Goal: Information Seeking & Learning: Learn about a topic

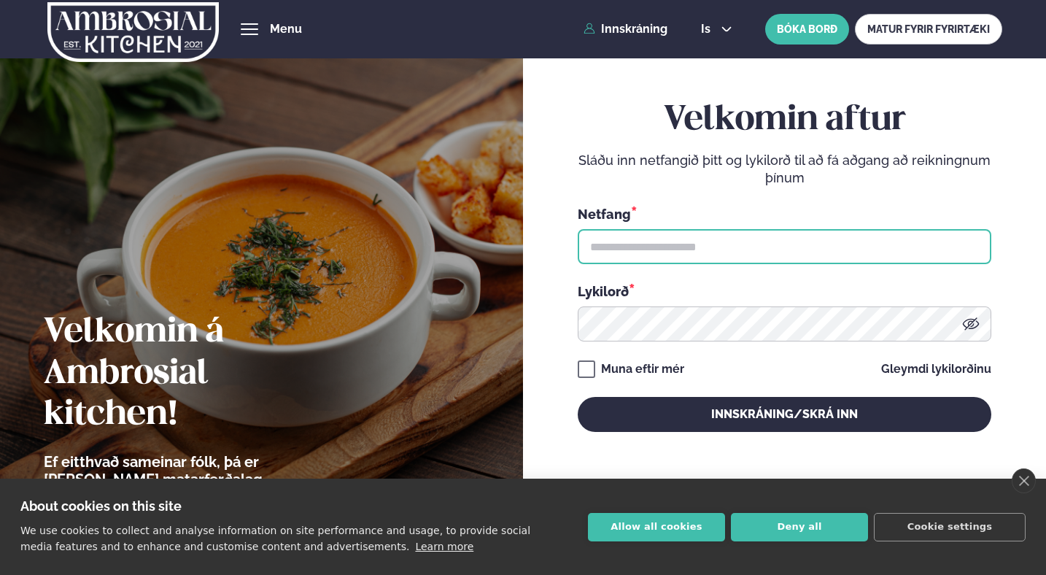
click at [632, 241] on input "text" at bounding box center [785, 246] width 414 height 35
type input "**********"
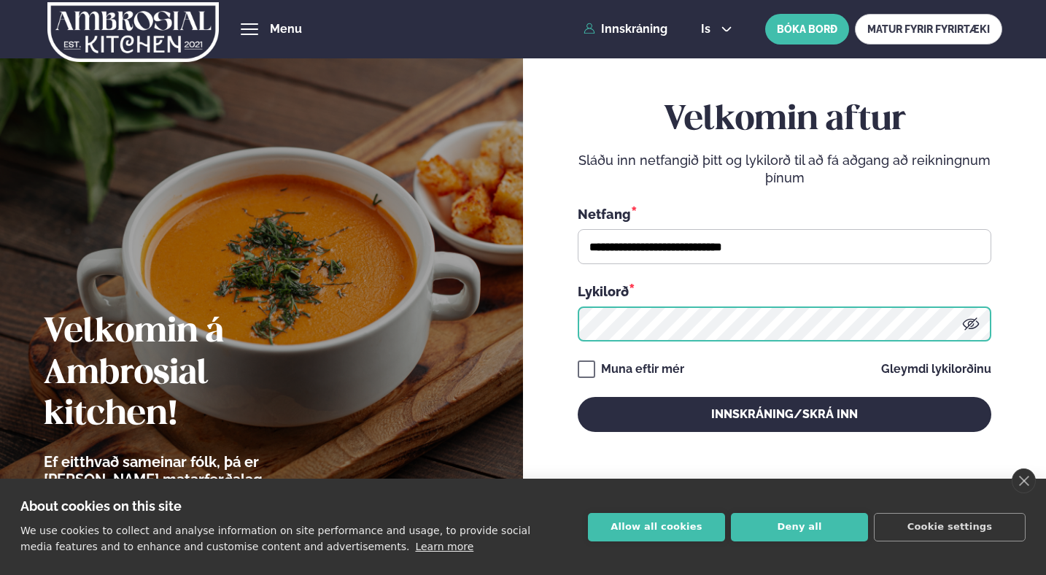
click at [578, 397] on button "Innskráning/Skrá inn" at bounding box center [785, 414] width 414 height 35
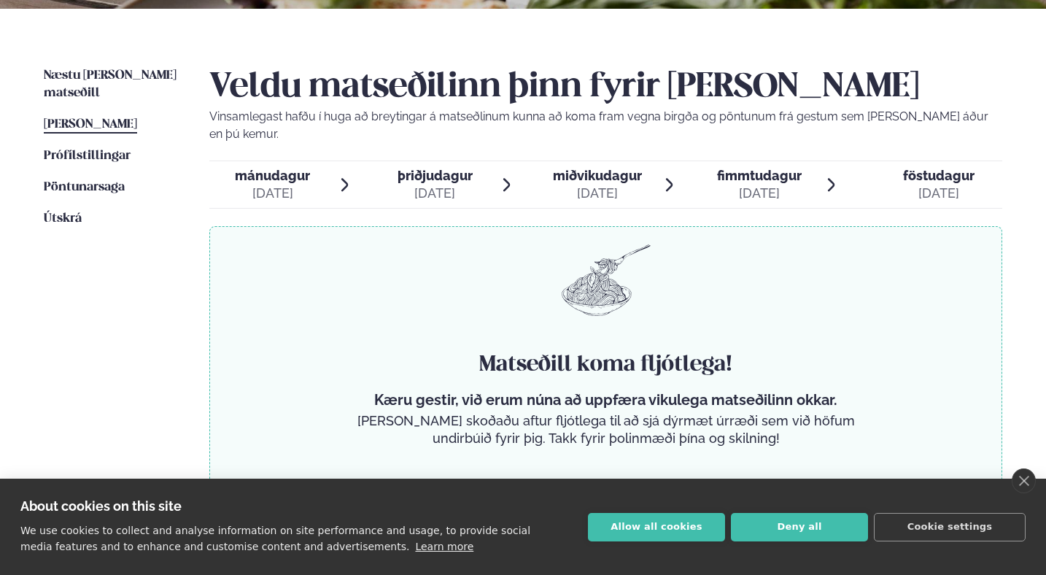
scroll to position [322, 0]
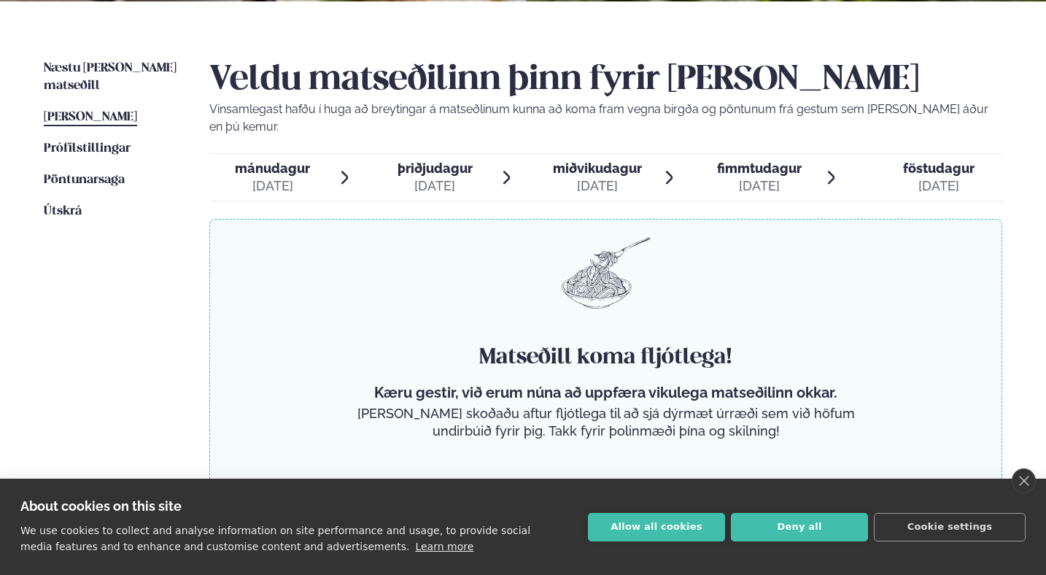
click at [626, 161] on span "miðvikudagur" at bounding box center [597, 168] width 89 height 15
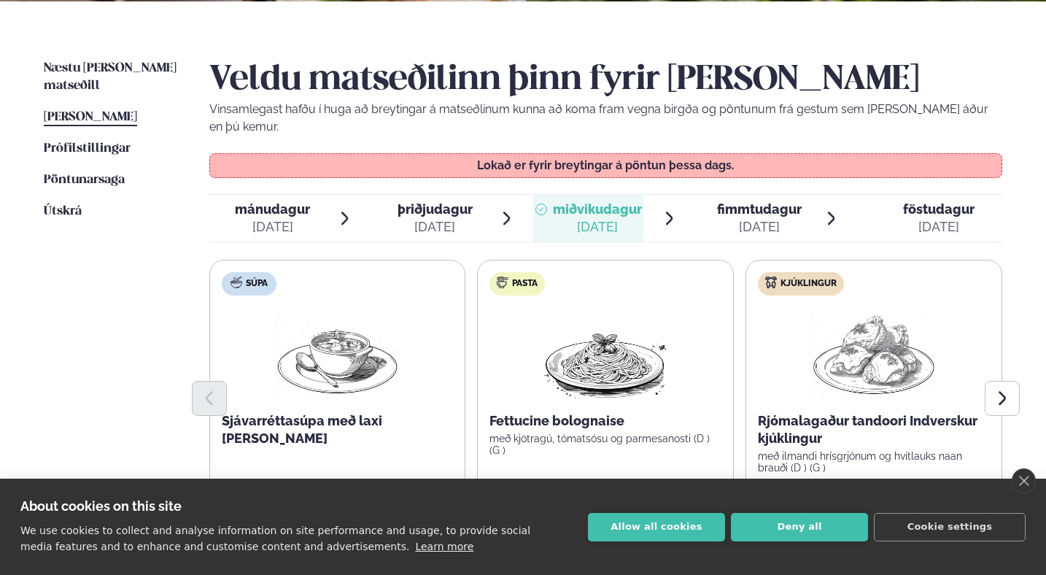
scroll to position [506, 0]
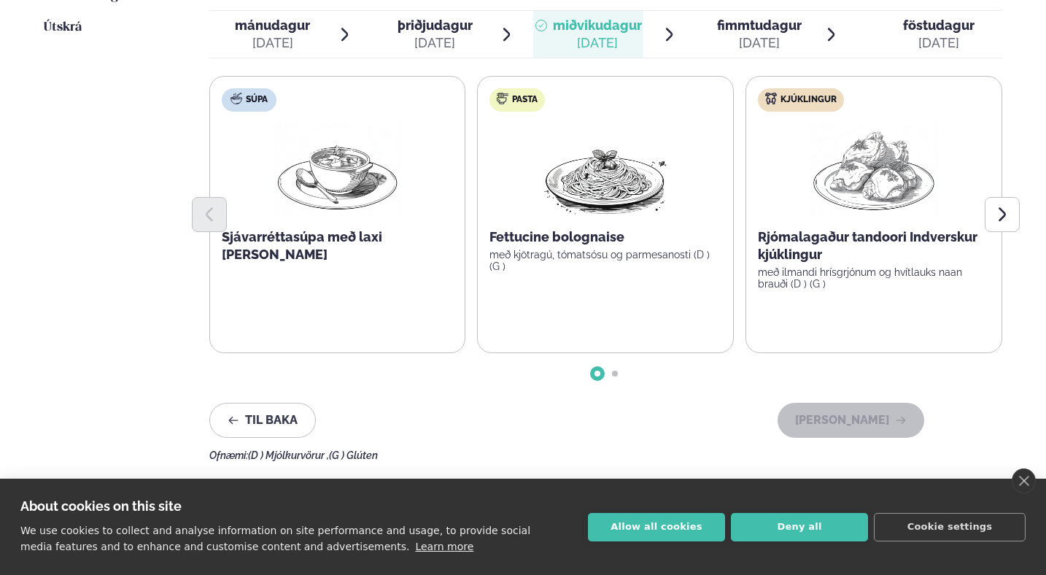
click at [576, 230] on div "Fettucine bolognaise með kjötragú, tómatsósu og parmesanosti (D ) (G )" at bounding box center [606, 250] width 232 height 44
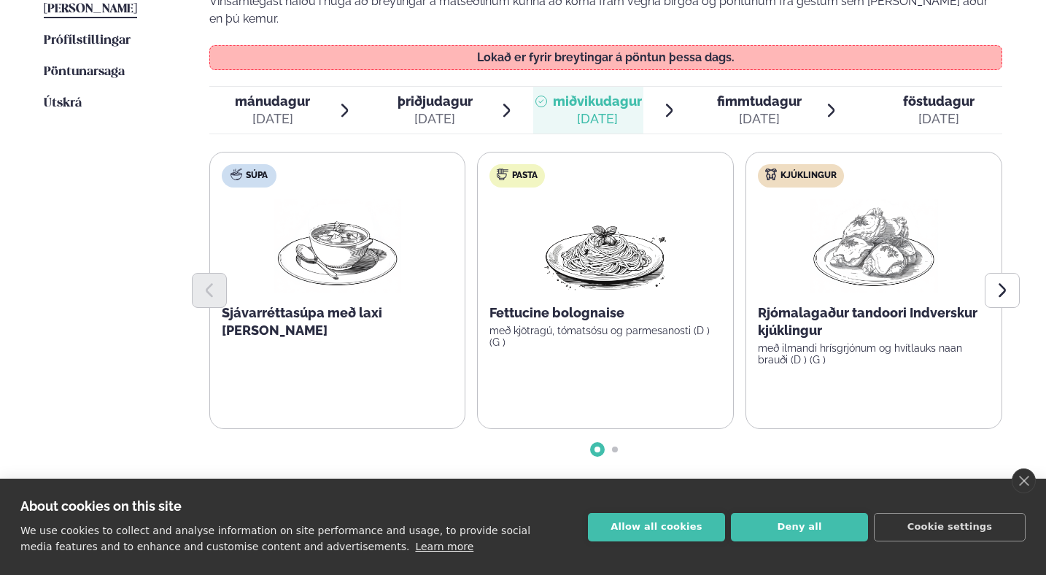
scroll to position [428, 0]
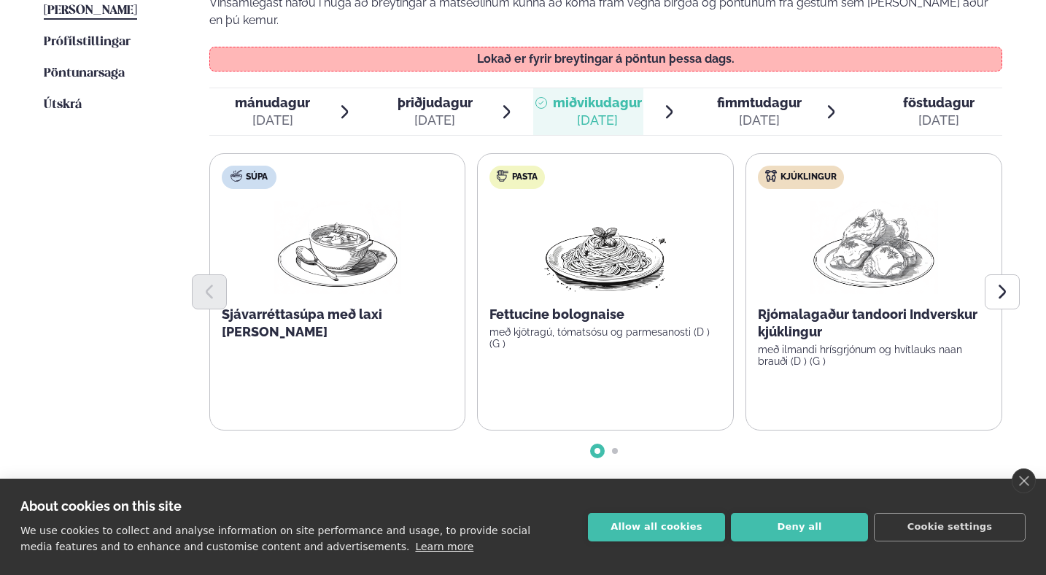
click at [747, 112] on div "[DATE]" at bounding box center [759, 121] width 85 height 18
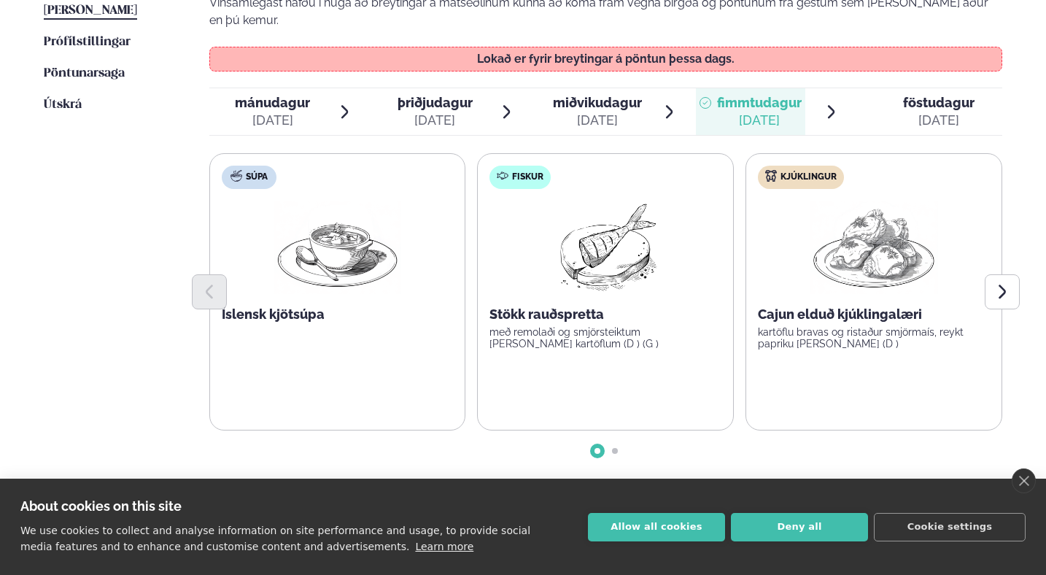
click at [927, 95] on span "föstudagur" at bounding box center [938, 102] width 71 height 15
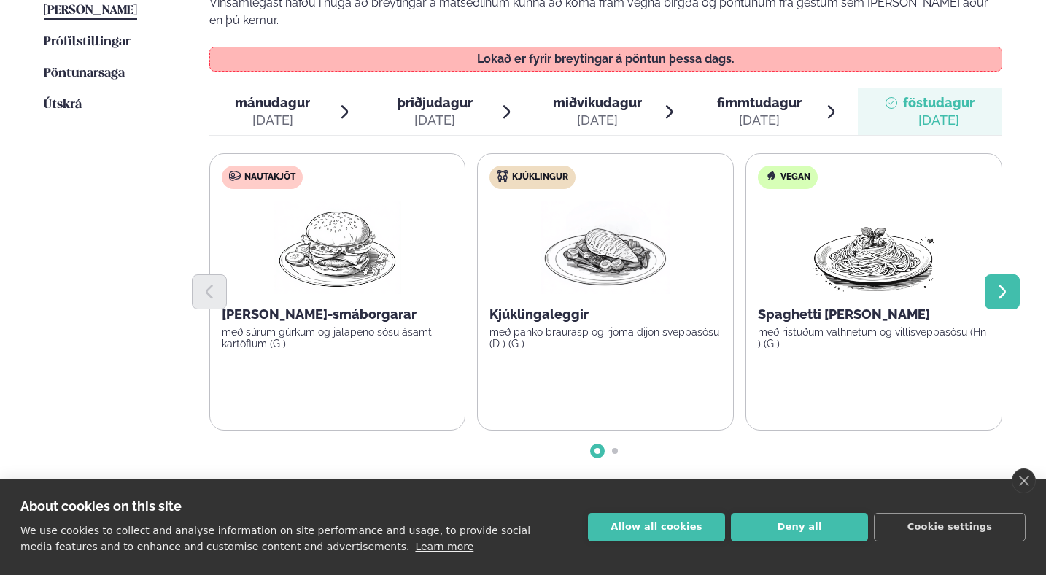
click at [1002, 284] on button "Next slide" at bounding box center [1002, 291] width 35 height 35
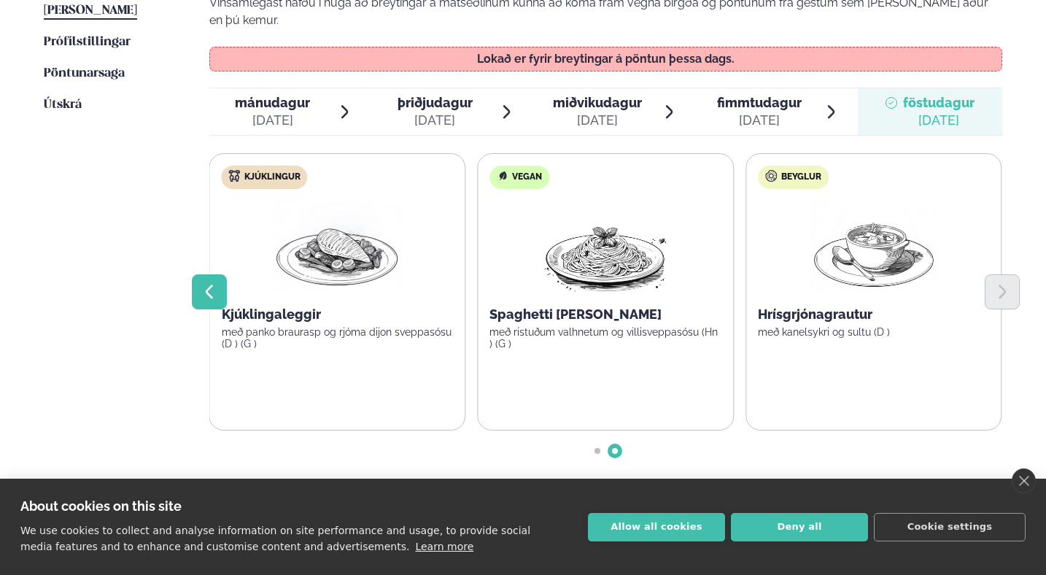
click at [202, 283] on icon "Previous slide" at bounding box center [210, 292] width 18 height 18
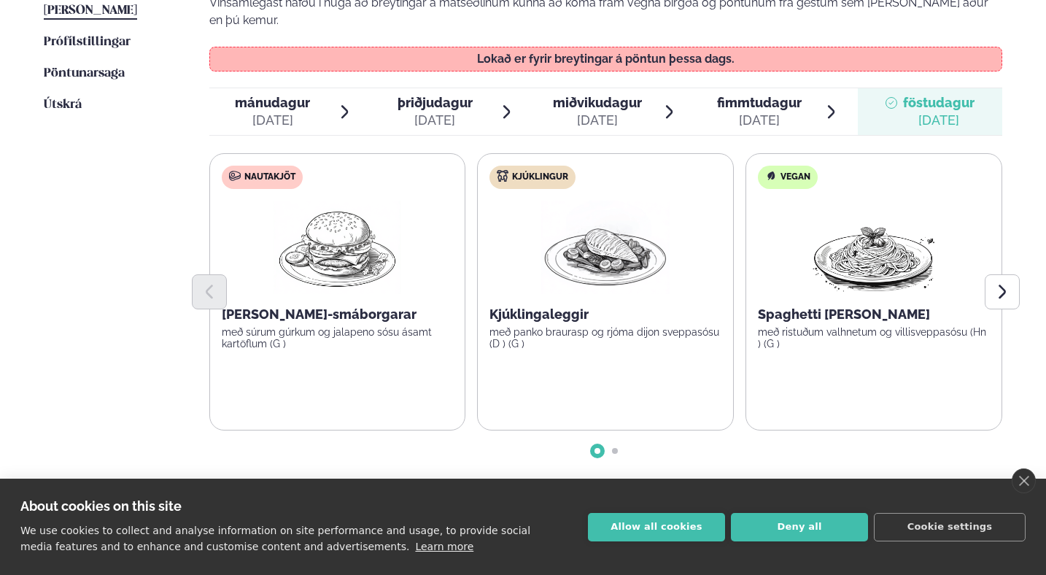
click at [749, 95] on span "fimmtudagur" at bounding box center [759, 102] width 85 height 15
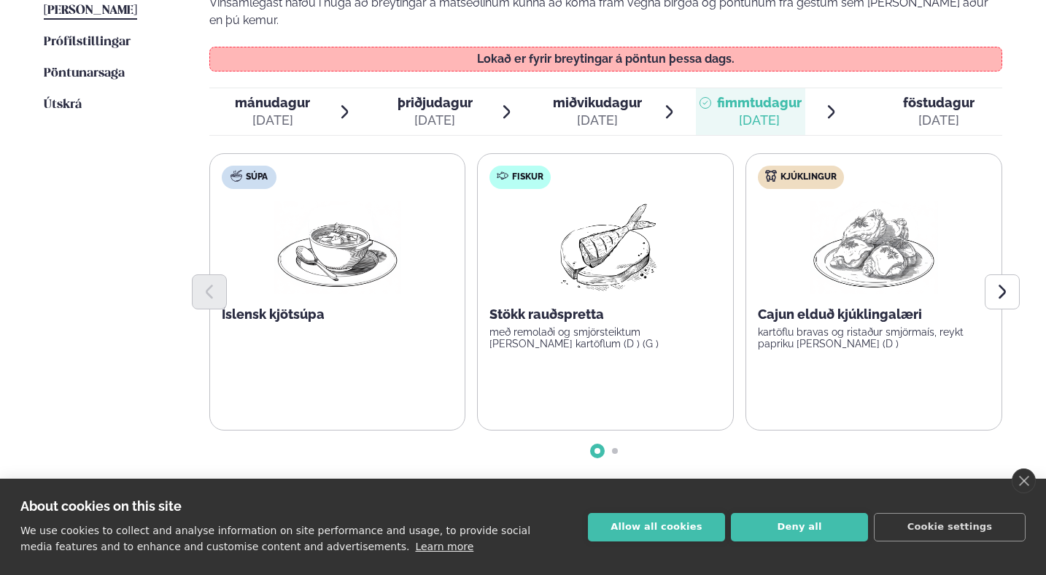
click at [586, 112] on div "[DATE]" at bounding box center [597, 121] width 89 height 18
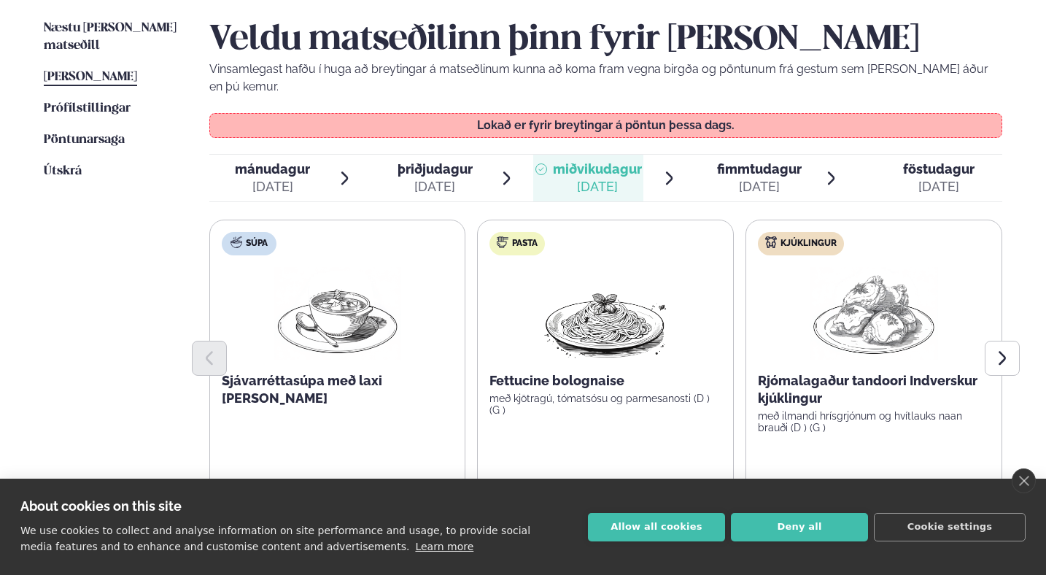
scroll to position [360, 0]
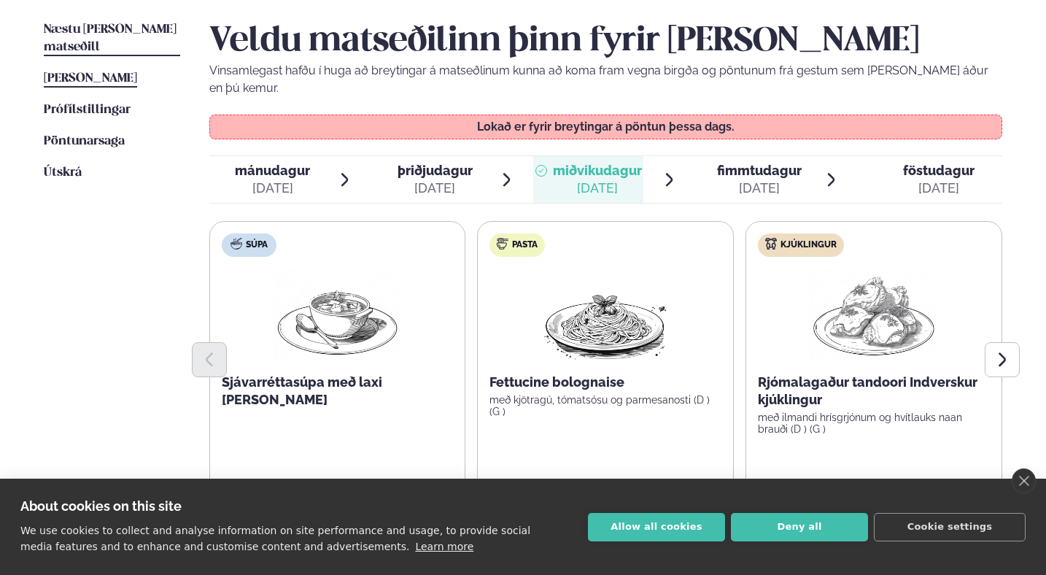
click at [134, 24] on span "Næstu [PERSON_NAME] matseðill" at bounding box center [110, 38] width 133 height 30
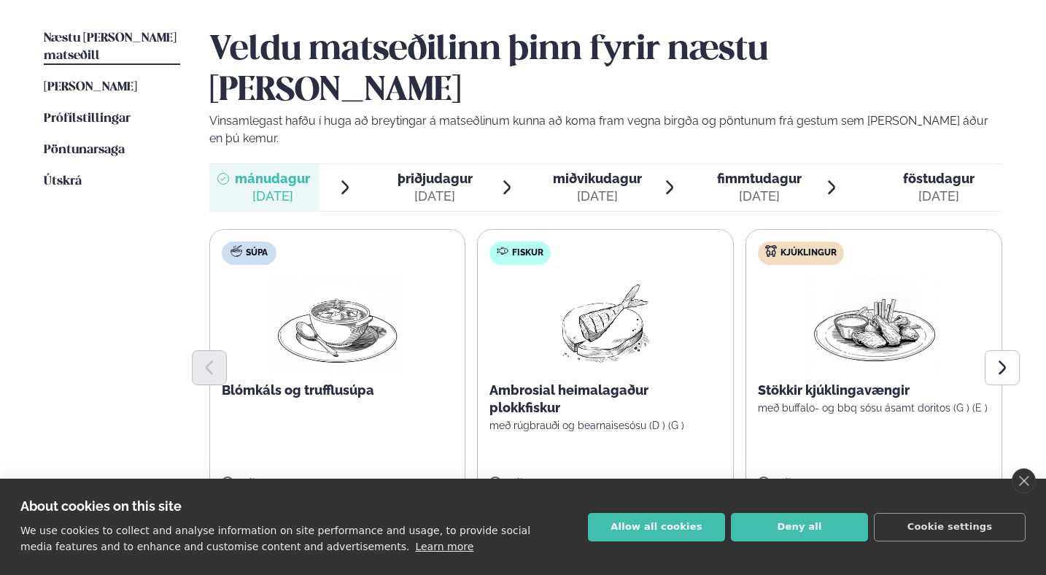
scroll to position [353, 0]
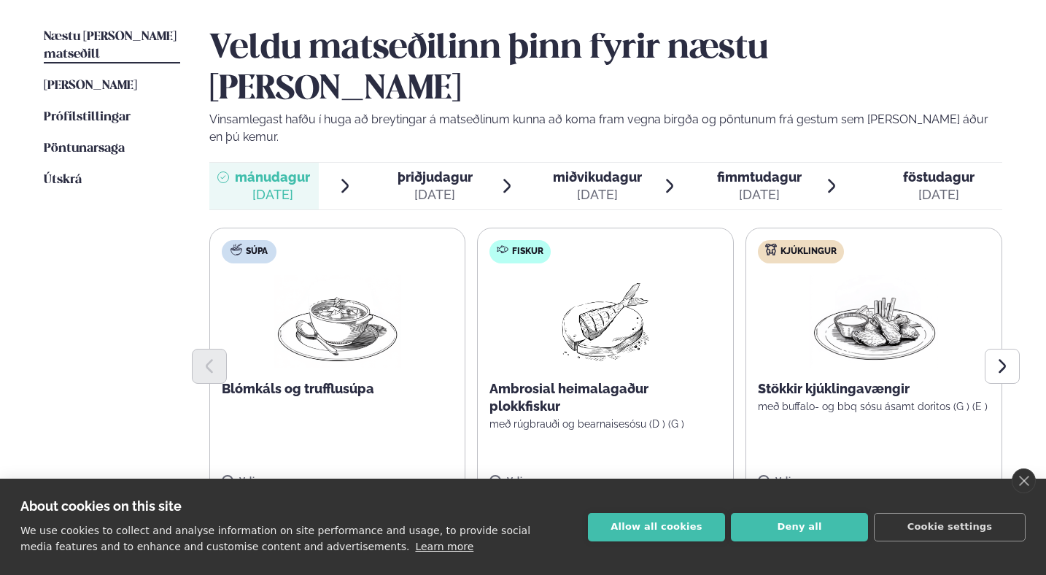
click at [399, 275] on img at bounding box center [338, 321] width 128 height 93
click at [304, 460] on div at bounding box center [293, 474] width 55 height 29
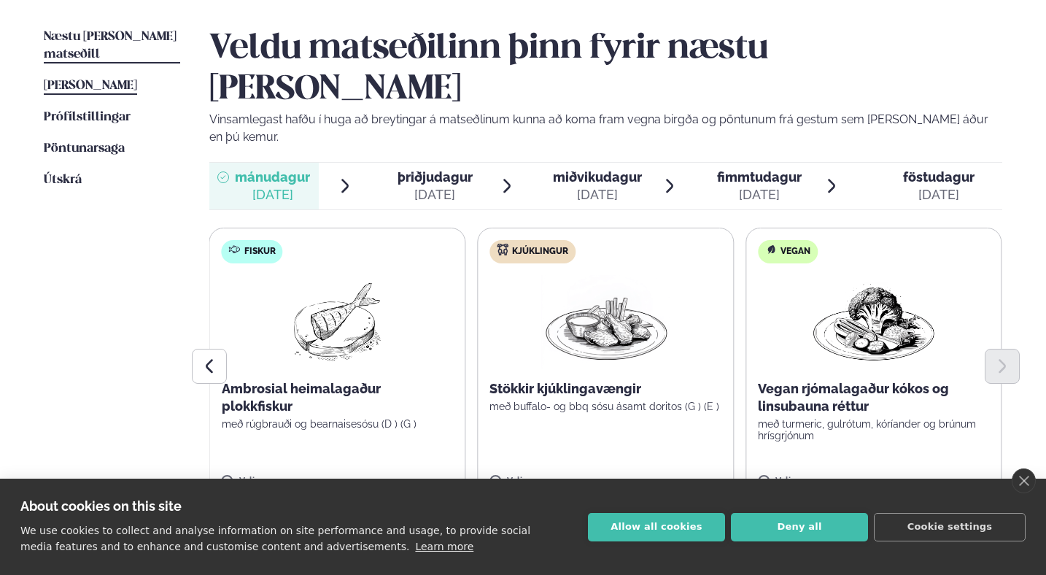
click at [71, 80] on span "[PERSON_NAME]" at bounding box center [90, 86] width 93 height 12
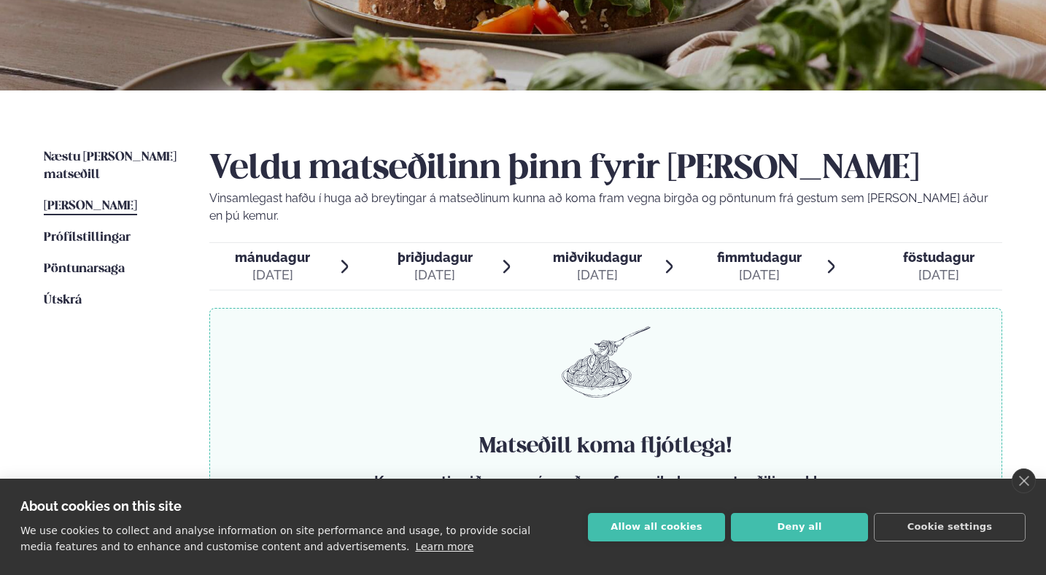
scroll to position [240, 0]
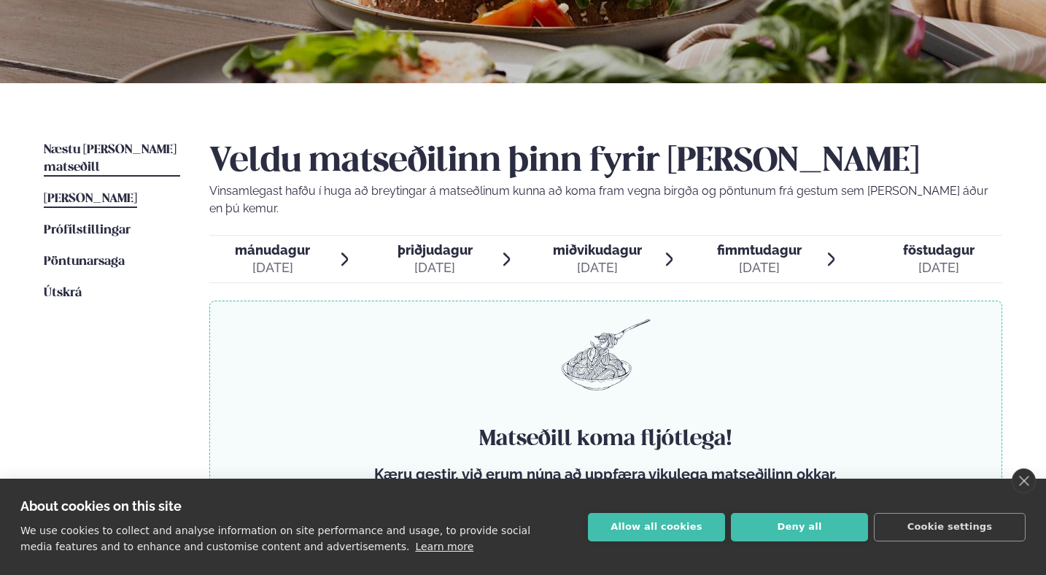
click at [86, 153] on span "Næstu [PERSON_NAME] matseðill" at bounding box center [110, 159] width 133 height 30
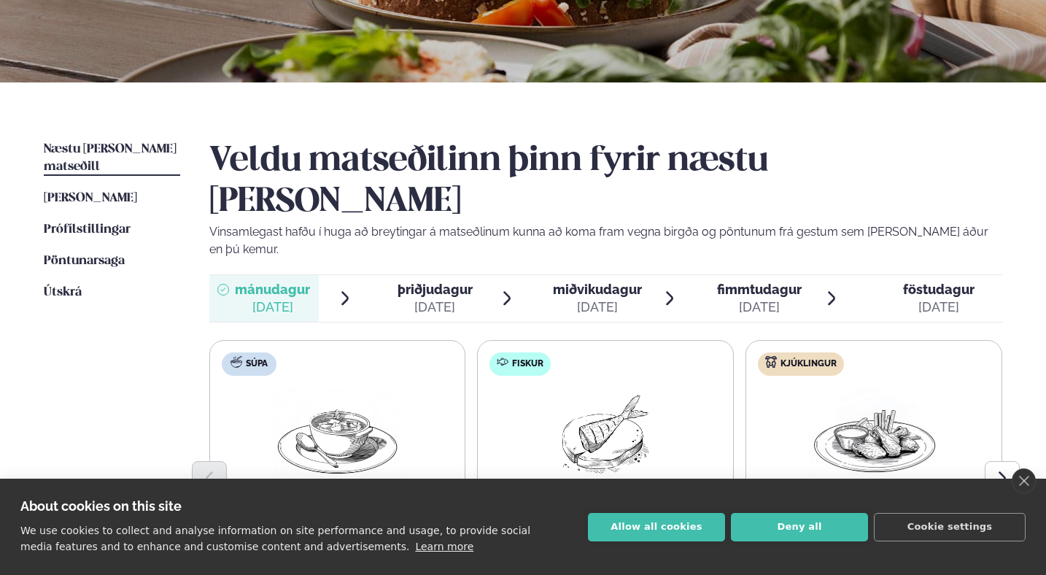
scroll to position [246, 0]
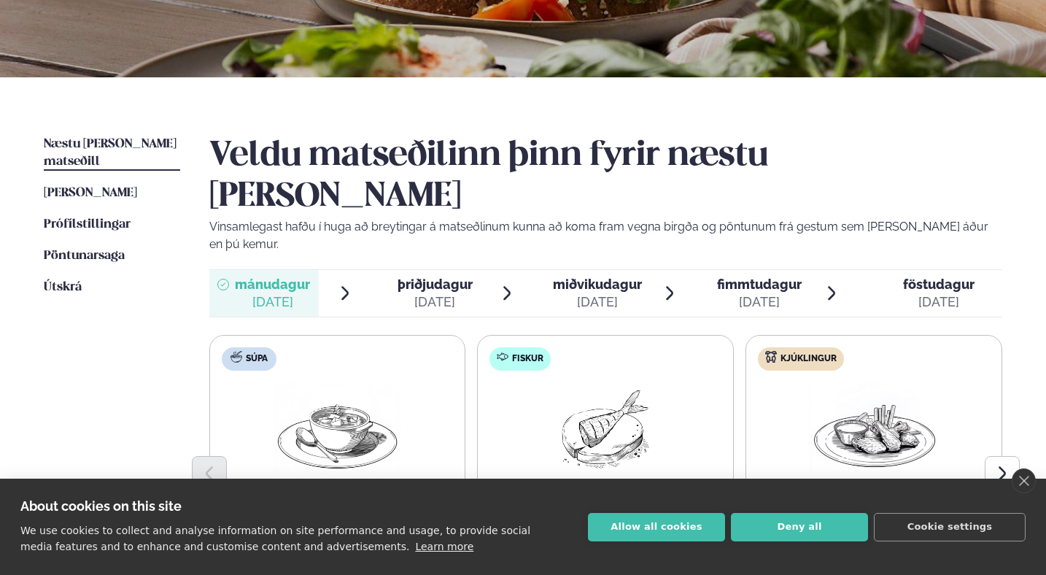
click at [593, 277] on span "miðvikudagur" at bounding box center [597, 284] width 89 height 15
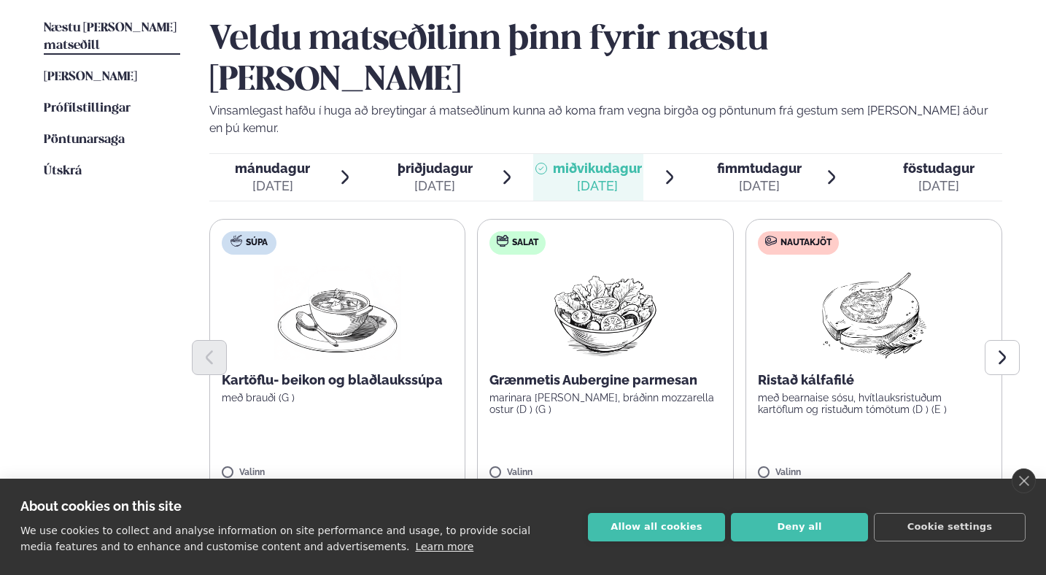
scroll to position [363, 0]
click at [1005, 348] on icon "Next slide" at bounding box center [1003, 357] width 18 height 18
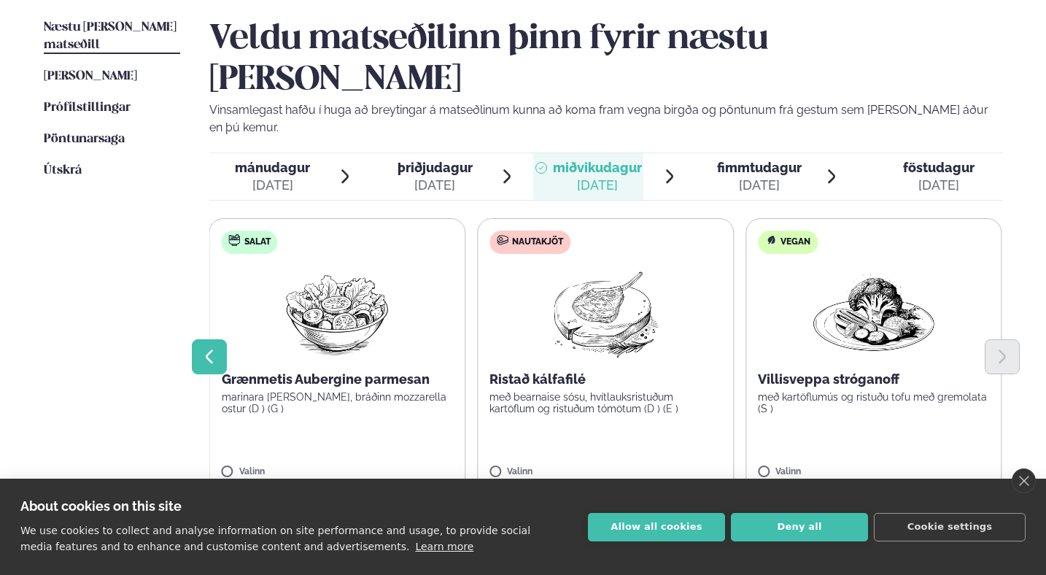
click at [206, 348] on icon "Previous slide" at bounding box center [210, 357] width 18 height 18
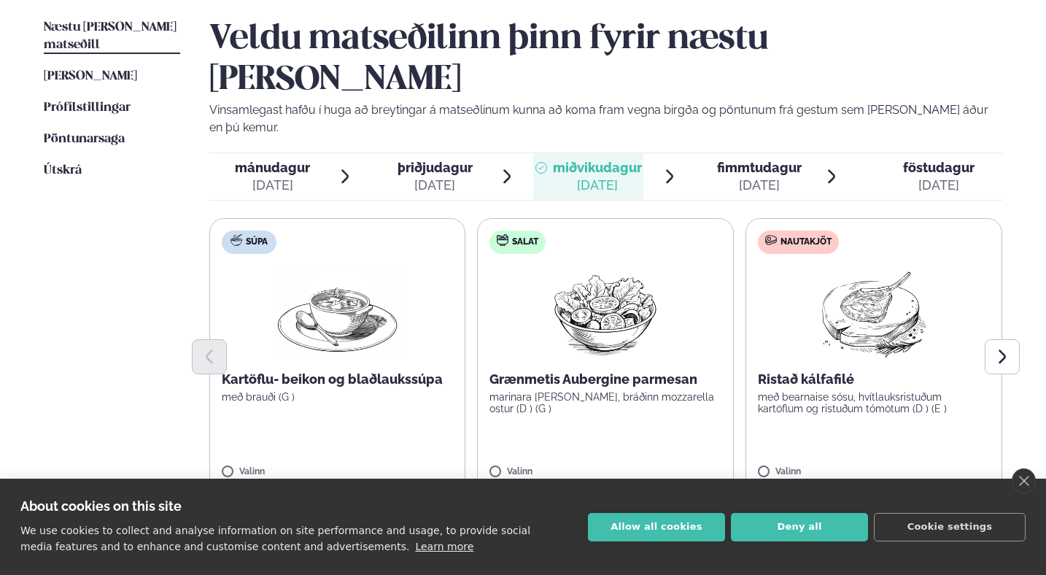
click at [757, 177] on div "[DATE]" at bounding box center [759, 186] width 85 height 18
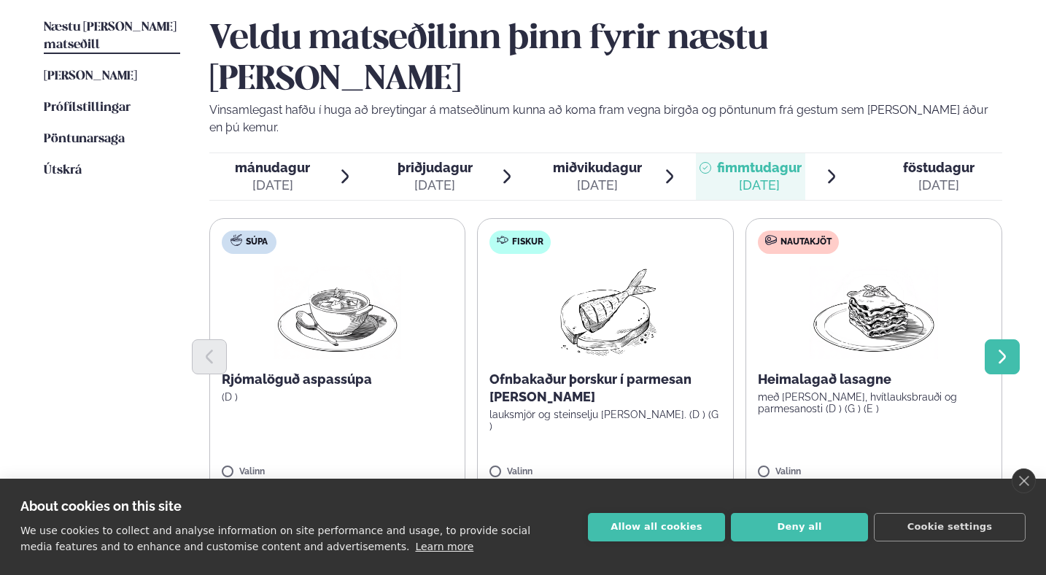
click at [1008, 339] on button "Next slide" at bounding box center [1002, 356] width 35 height 35
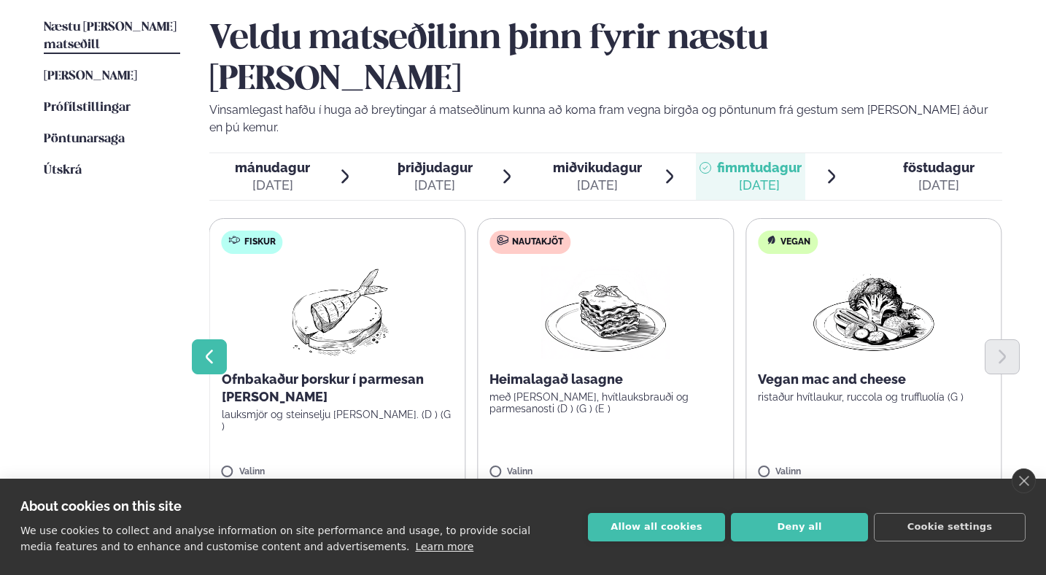
click at [208, 348] on icon "Previous slide" at bounding box center [210, 357] width 18 height 18
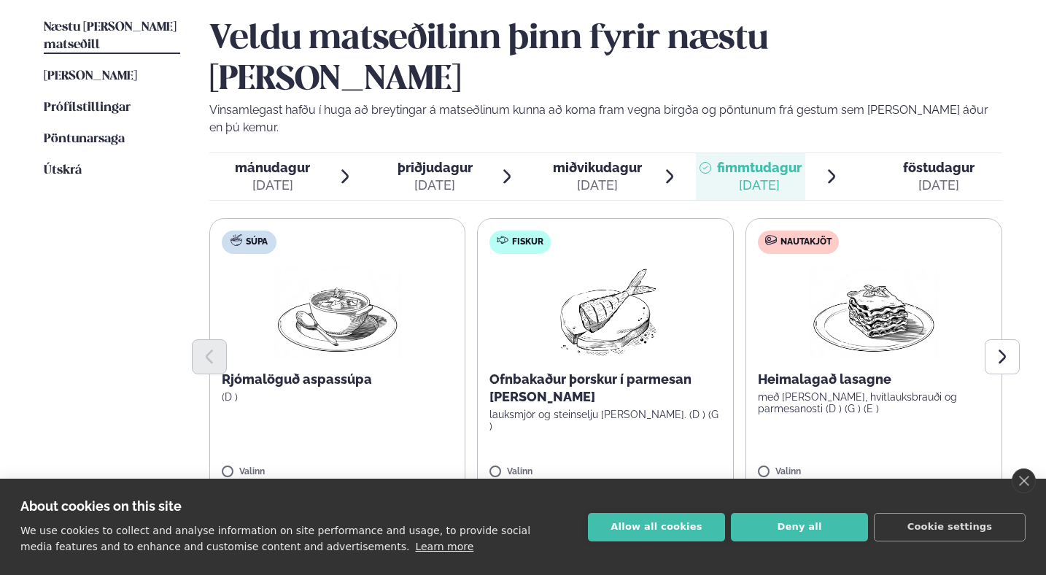
click at [913, 160] on span "föstudagur" at bounding box center [938, 167] width 71 height 15
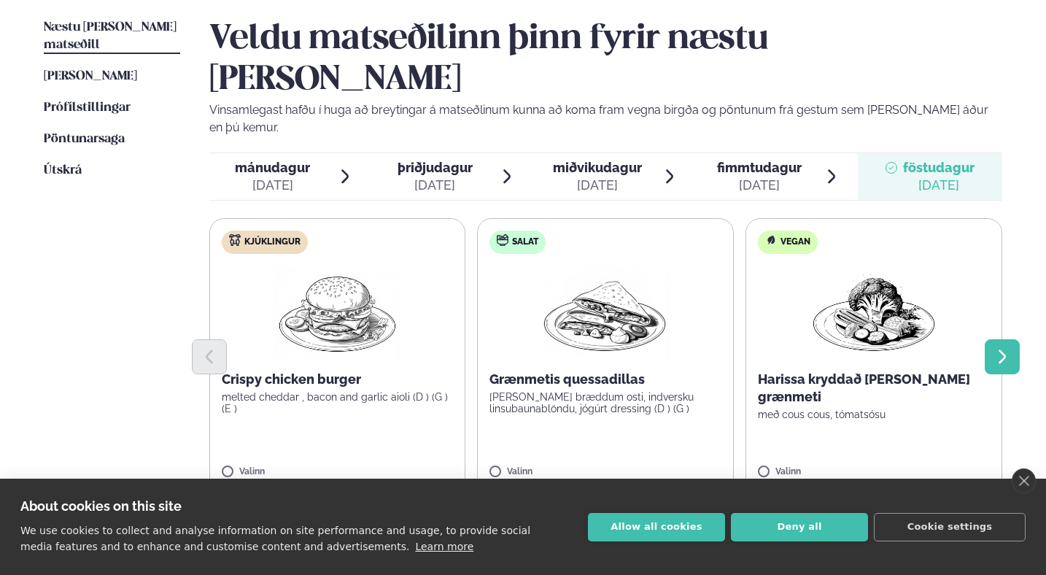
click at [1008, 348] on icon "Next slide" at bounding box center [1003, 357] width 18 height 18
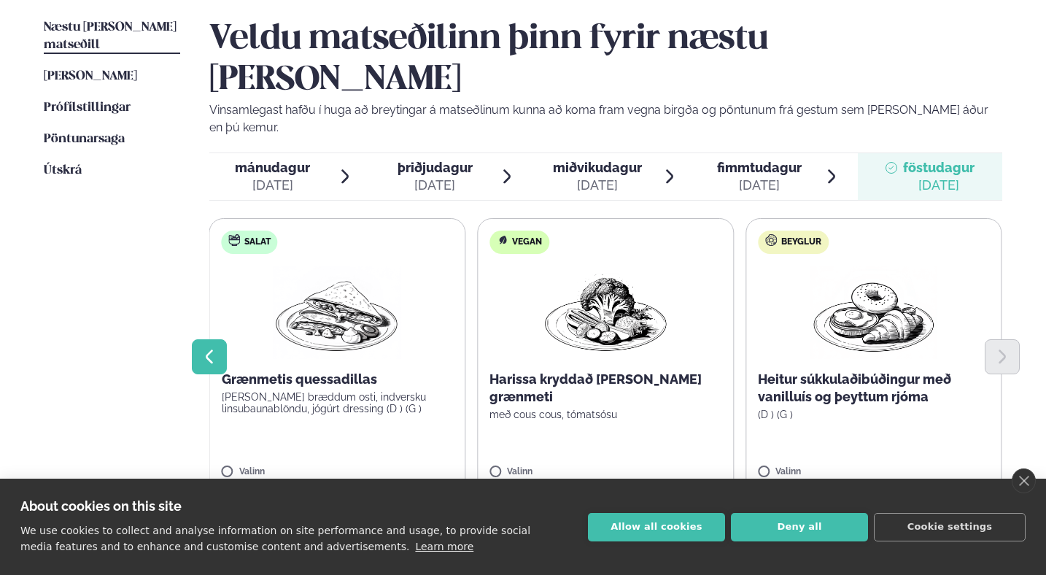
click at [207, 349] on icon "Previous slide" at bounding box center [209, 356] width 7 height 14
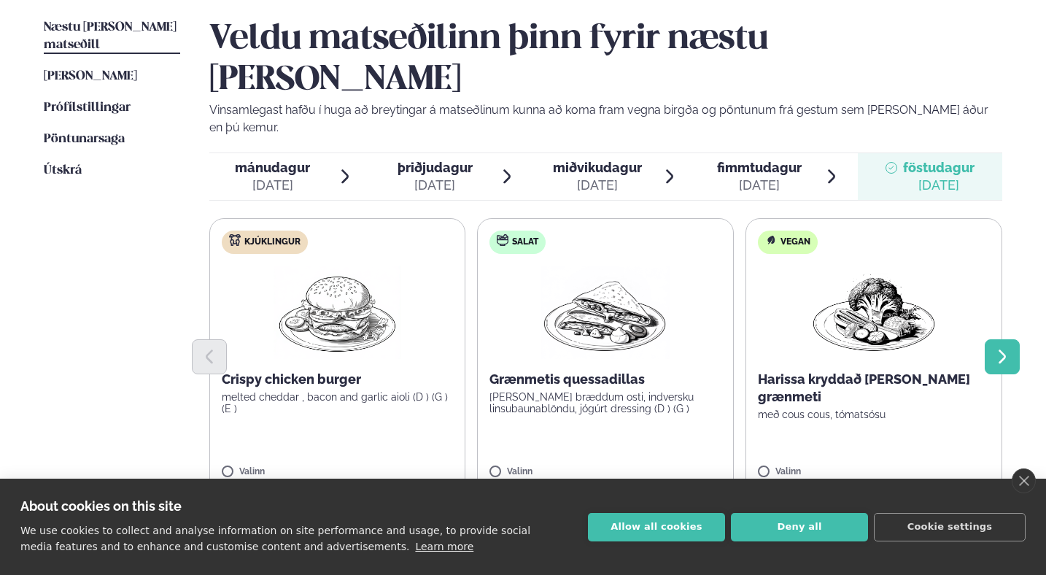
click at [994, 348] on icon "Next slide" at bounding box center [1003, 357] width 18 height 18
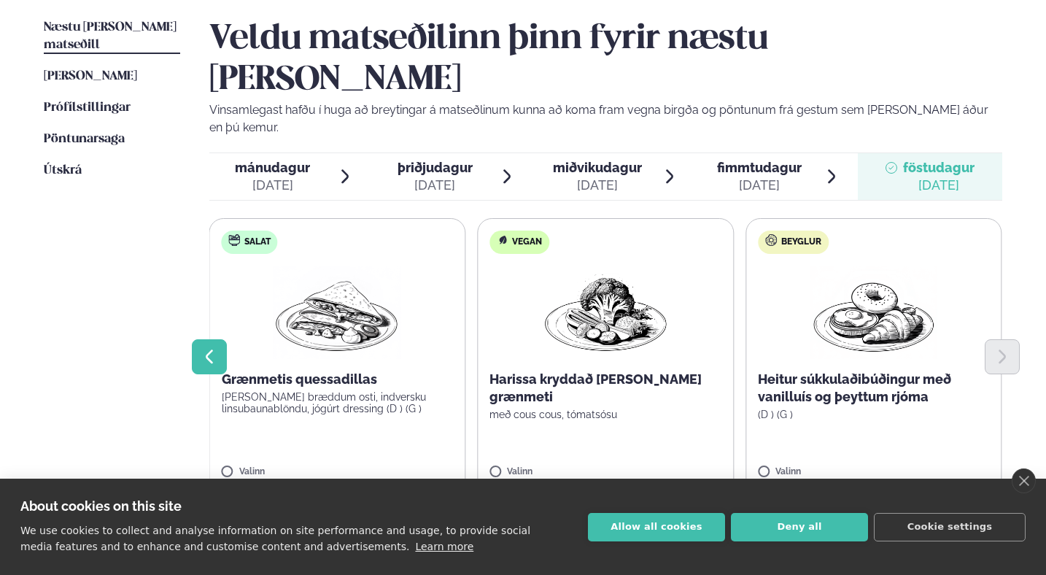
click at [209, 348] on icon "Previous slide" at bounding box center [210, 357] width 18 height 18
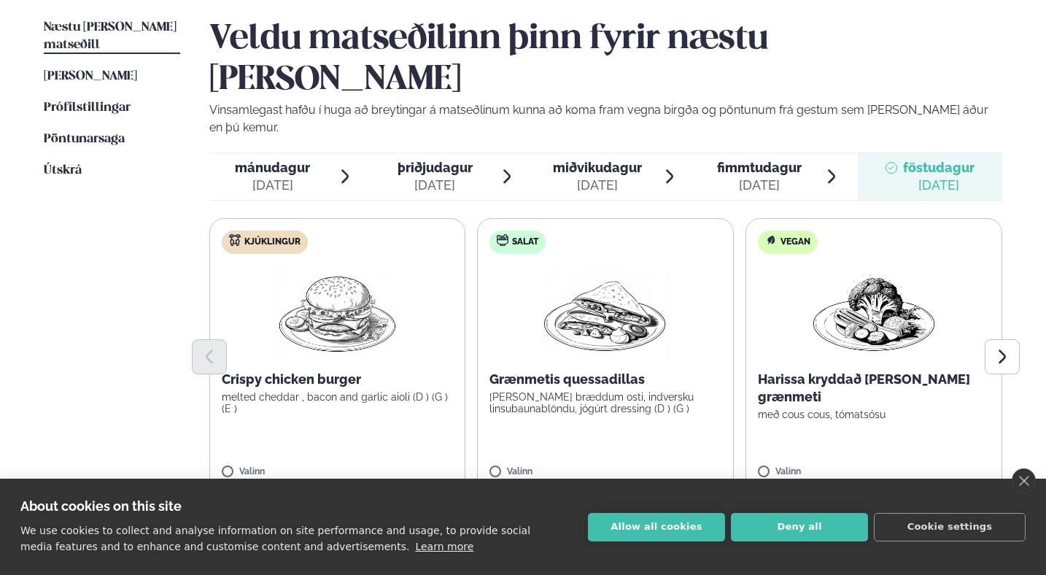
click at [754, 160] on span "fimmtudagur" at bounding box center [759, 167] width 85 height 15
